Goal: Browse casually

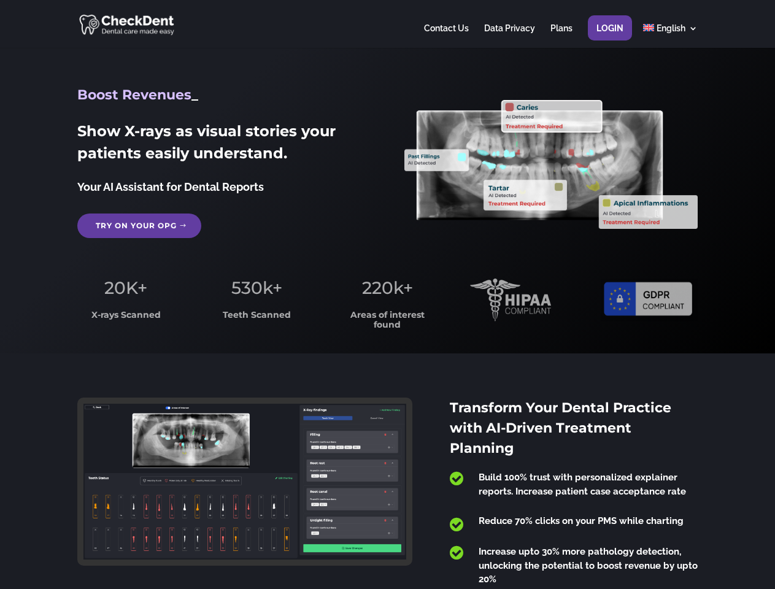
click at [387, 295] on span "220k+" at bounding box center [387, 288] width 51 height 21
click at [387, 24] on div at bounding box center [387, 24] width 620 height 48
click at [387, 295] on span "220k+" at bounding box center [387, 288] width 51 height 21
